Goal: Information Seeking & Learning: Learn about a topic

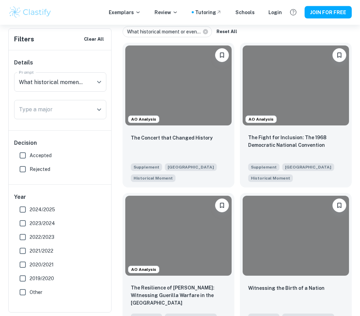
scroll to position [166, 0]
click at [25, 150] on input "Accepted" at bounding box center [23, 155] width 14 height 14
checkbox input "true"
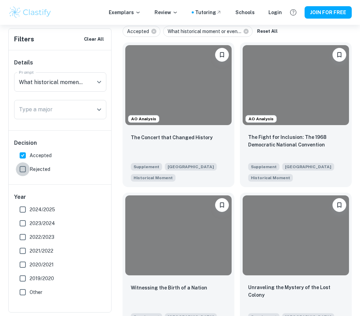
click at [26, 167] on input "Rejected" at bounding box center [23, 169] width 14 height 14
checkbox input "true"
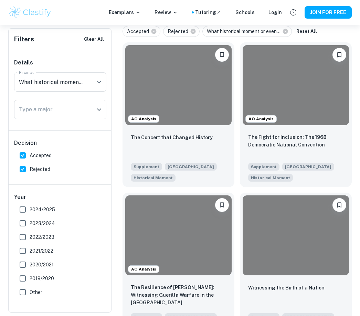
click at [23, 150] on input "Accepted" at bounding box center [23, 155] width 14 height 14
checkbox input "false"
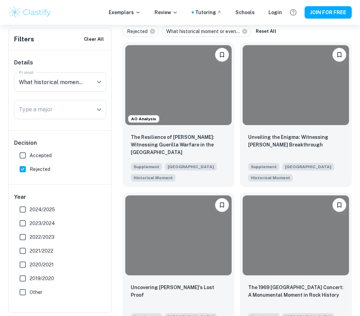
click at [28, 168] on input "Rejected" at bounding box center [23, 169] width 14 height 14
checkbox input "false"
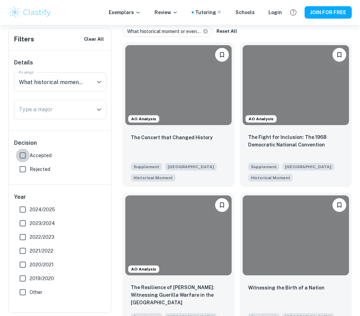
click at [23, 149] on input "Accepted" at bounding box center [23, 155] width 14 height 14
checkbox input "true"
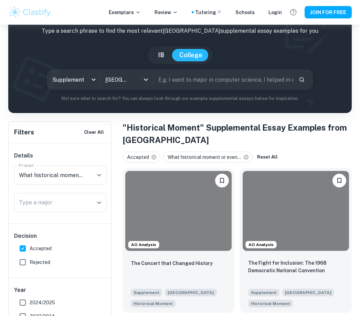
scroll to position [0, 0]
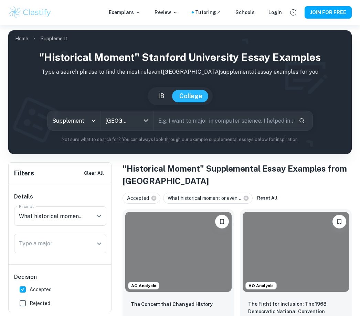
click at [152, 15] on div "Exemplars Review Tutoring Schools Login" at bounding box center [195, 13] width 173 height 8
